Goal: Information Seeking & Learning: Learn about a topic

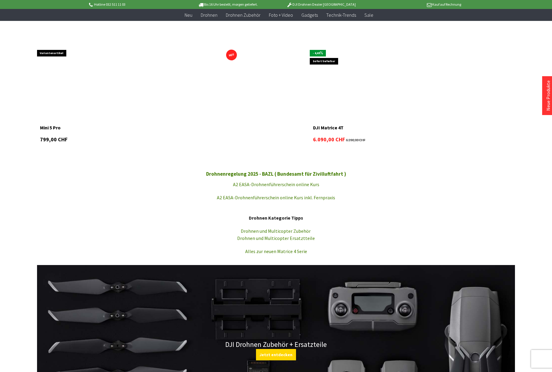
scroll to position [605, 0]
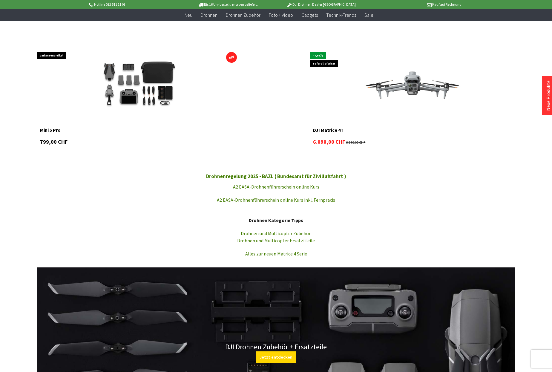
click at [157, 102] on img at bounding box center [140, 85] width 110 height 73
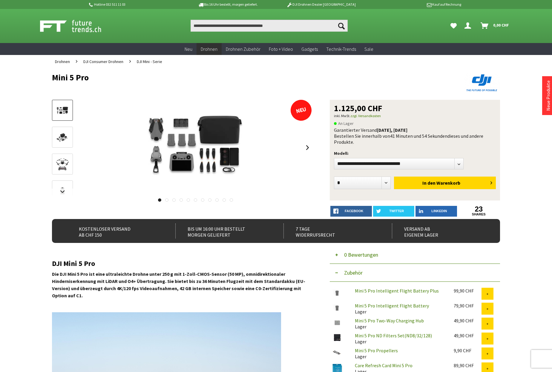
click at [64, 137] on img at bounding box center [62, 138] width 17 height 12
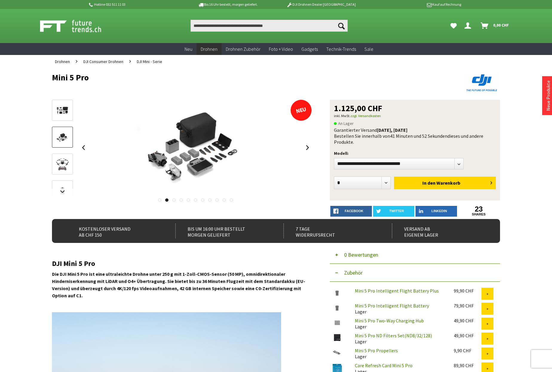
click at [66, 157] on img at bounding box center [62, 164] width 17 height 17
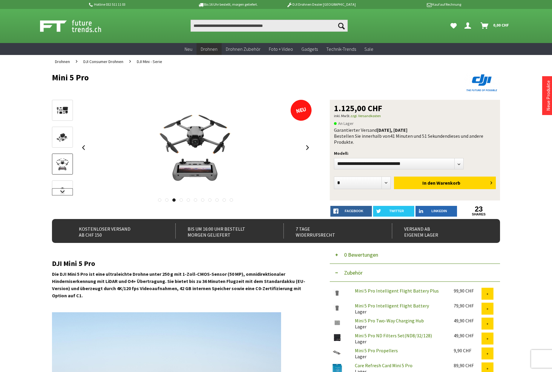
click at [68, 192] on link at bounding box center [62, 191] width 21 height 7
click at [66, 169] on img at bounding box center [62, 170] width 17 height 17
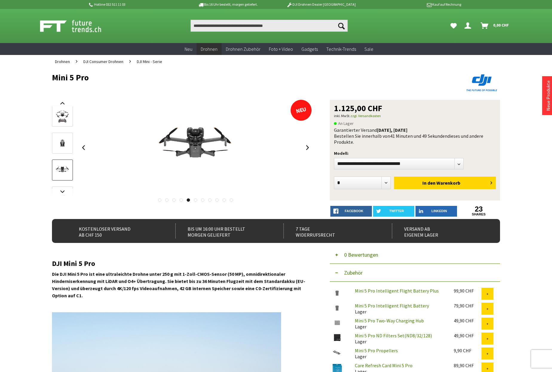
click at [64, 179] on img at bounding box center [62, 170] width 17 height 17
click at [66, 187] on link at bounding box center [62, 196] width 21 height 21
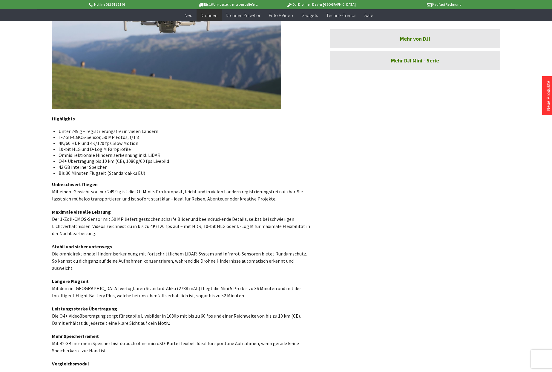
scroll to position [366, 0]
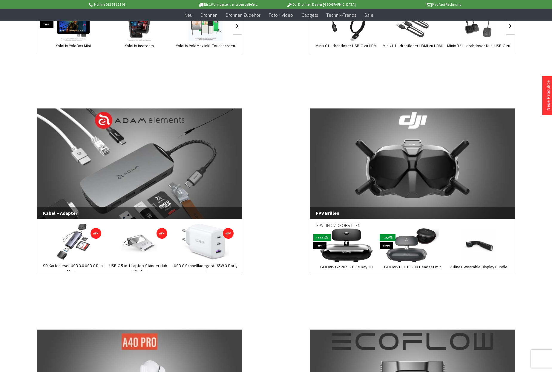
scroll to position [1275, 0]
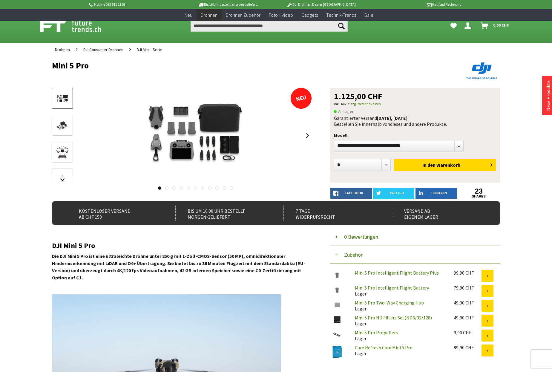
scroll to position [366, 0]
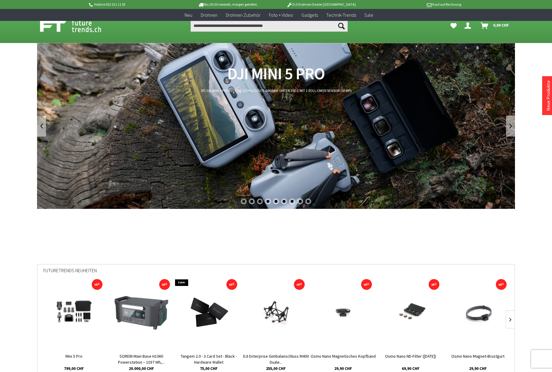
scroll to position [1275, 0]
